Goal: Task Accomplishment & Management: Manage account settings

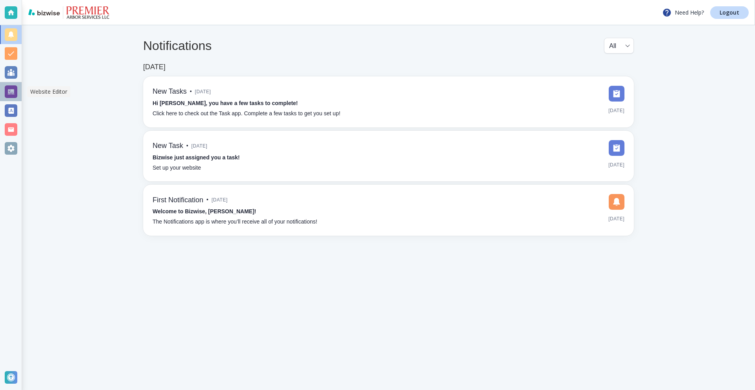
click at [10, 92] on div at bounding box center [11, 91] width 13 height 13
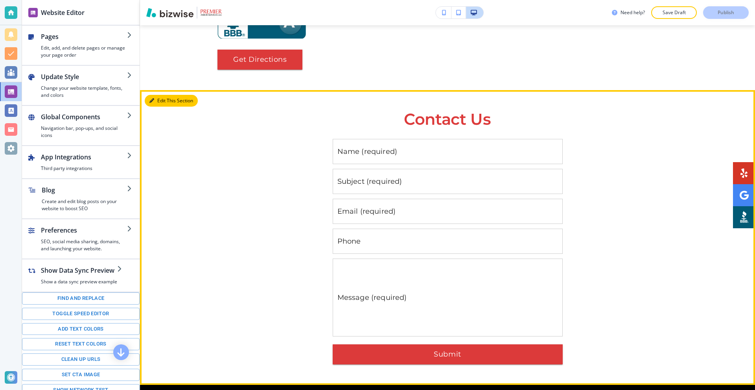
click at [161, 95] on button "Edit This Section" at bounding box center [171, 101] width 53 height 12
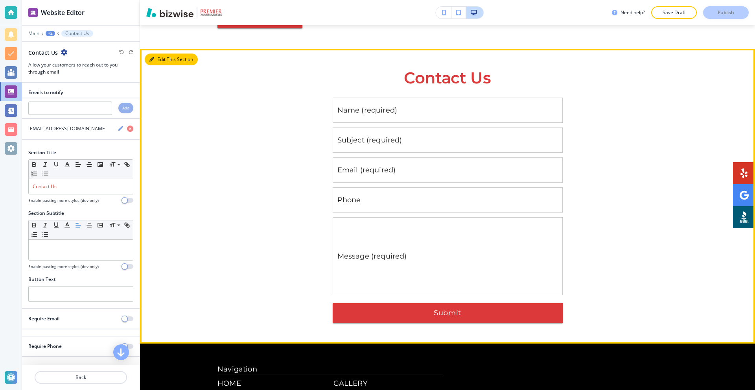
scroll to position [3005, 0]
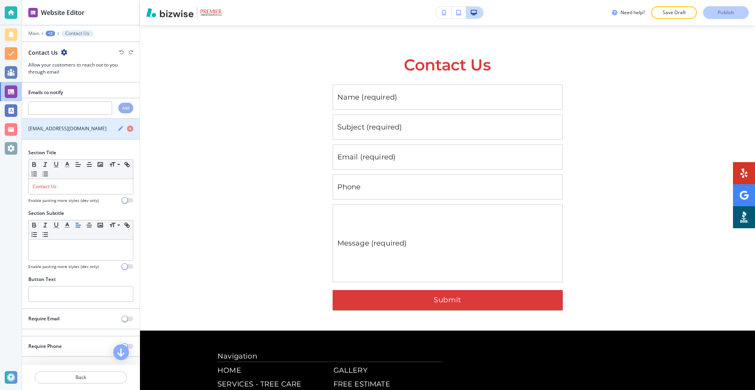
click at [118, 129] on icon "button" at bounding box center [121, 128] width 6 height 6
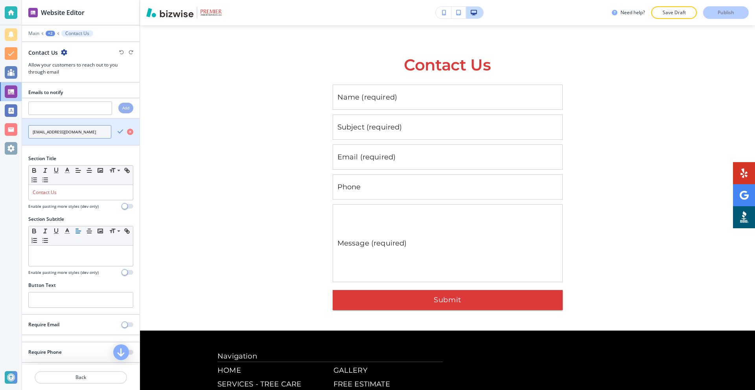
drag, startPoint x: 92, startPoint y: 131, endPoint x: 20, endPoint y: 131, distance: 72.0
click at [21, 134] on div "Website Editor Main +2 Contact Us Contact Us Allow your customers to reach out …" at bounding box center [377, 195] width 755 height 390
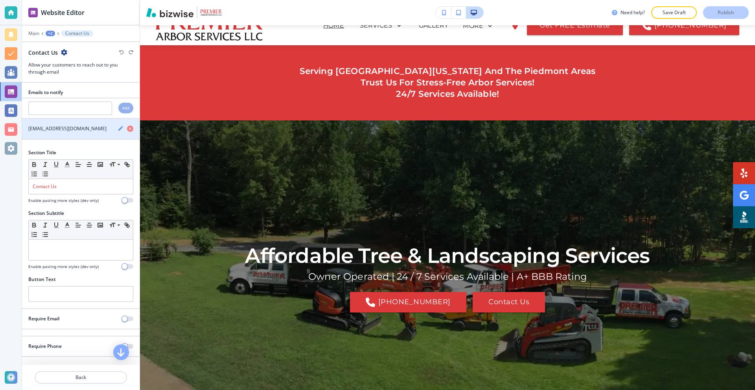
scroll to position [0, 0]
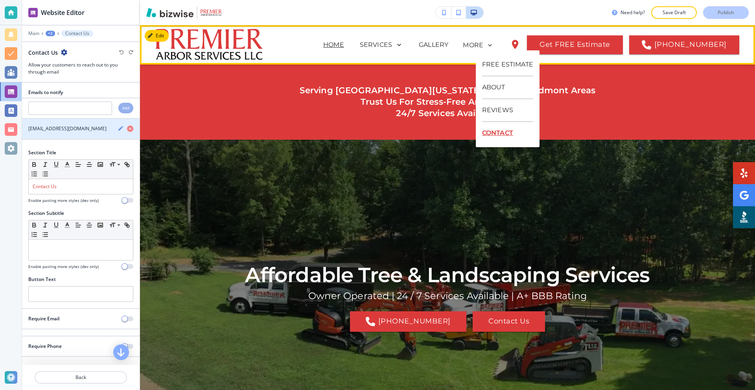
click at [499, 133] on p "CONTACT" at bounding box center [507, 133] width 51 height 22
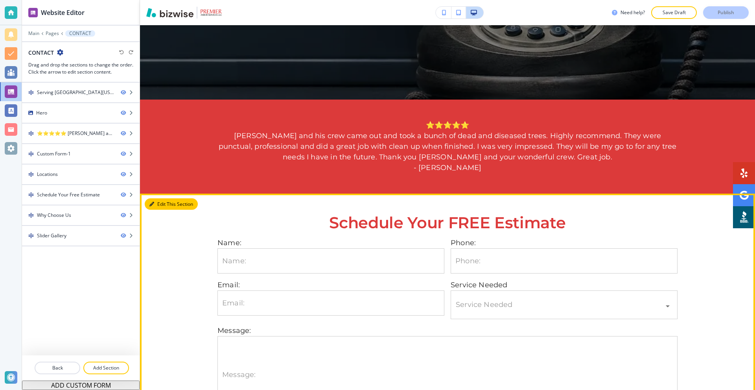
click at [158, 204] on button "Edit This Section" at bounding box center [171, 204] width 53 height 12
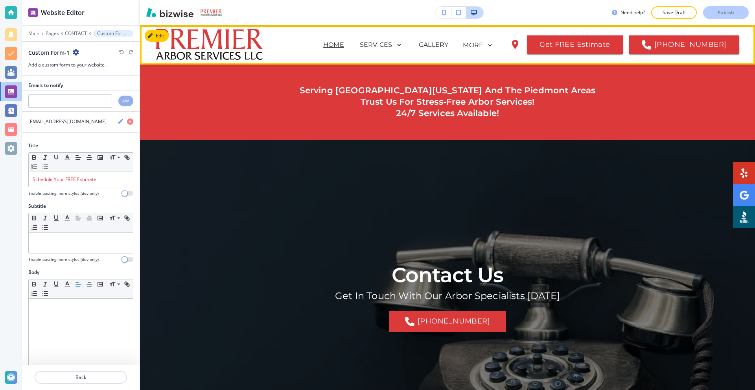
click at [341, 44] on p "HOME" at bounding box center [333, 44] width 21 height 9
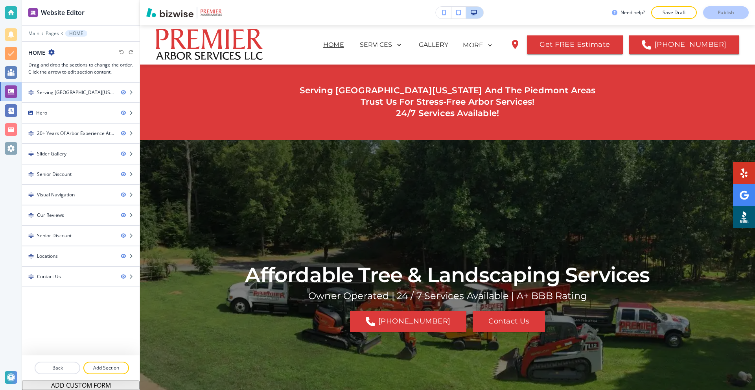
click at [15, 8] on div at bounding box center [11, 12] width 13 height 13
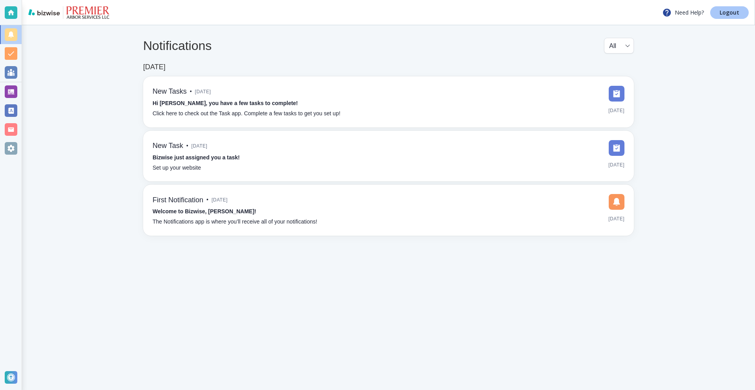
click at [735, 17] on link "Logout" at bounding box center [729, 12] width 39 height 13
